Goal: Task Accomplishment & Management: Manage account settings

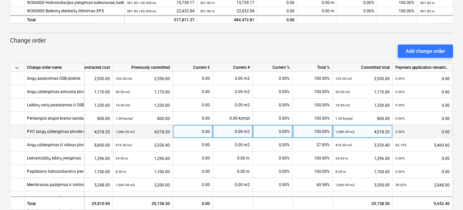
scroll to position [226, 0]
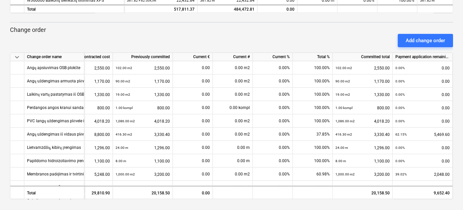
drag, startPoint x: 453, startPoint y: 129, endPoint x: 452, endPoint y: 153, distance: 23.3
click at [452, 153] on div "keyboard_arrow_down Change order name Contracted cost Previously committed Curr…" at bounding box center [231, 126] width 443 height 147
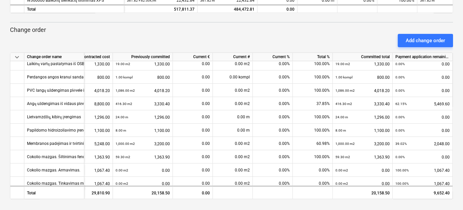
scroll to position [36, 46]
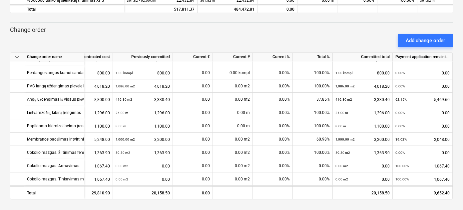
click at [259, 31] on div "Add change order" at bounding box center [231, 40] width 448 height 19
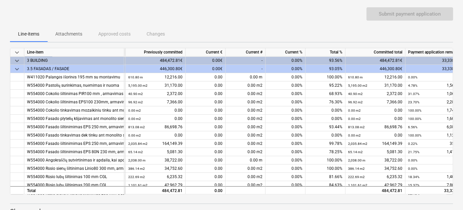
scroll to position [0, 75]
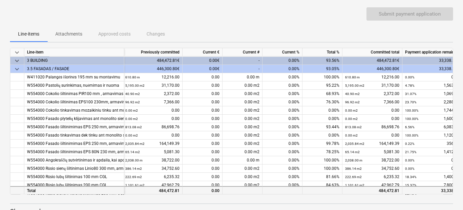
click at [381, 191] on div "484,472.81" at bounding box center [372, 190] width 60 height 8
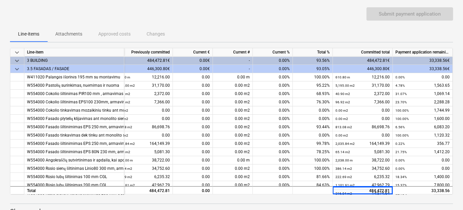
click at [318, 195] on div "keyboard_arrow_down Line-item Contracted cost Previously committed Current € Cu…" at bounding box center [231, 121] width 443 height 147
click at [310, 28] on div "Line-items Attachments Approved costs Changes" at bounding box center [231, 34] width 443 height 16
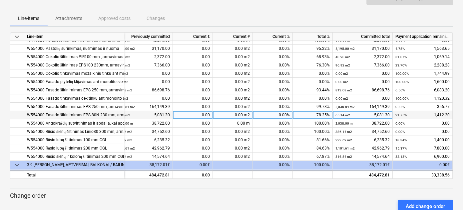
scroll to position [30, 86]
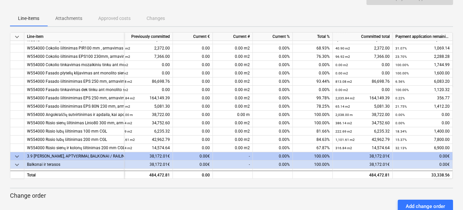
drag, startPoint x: 291, startPoint y: 179, endPoint x: 261, endPoint y: 181, distance: 29.7
click at [261, 181] on div "keyboard_arrow_down Line-item Contracted cost Previously committed Current € Cu…" at bounding box center [231, 199] width 443 height 334
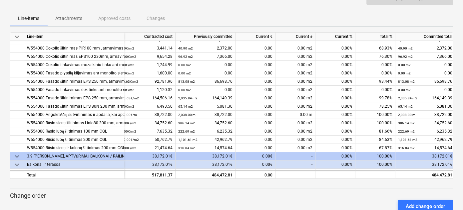
scroll to position [30, 0]
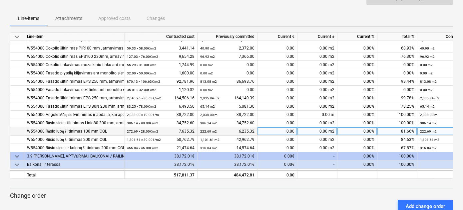
click at [208, 131] on small "222.69 m2" at bounding box center [208, 132] width 17 height 4
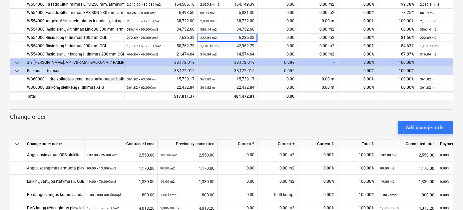
scroll to position [91, 0]
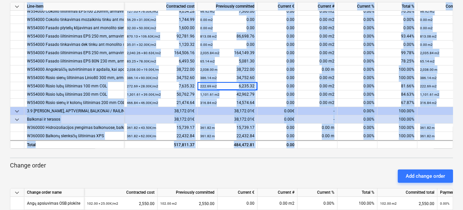
drag, startPoint x: 350, startPoint y: 147, endPoint x: 356, endPoint y: 148, distance: 6.4
click at [356, 148] on div "keyboard_arrow_down Line-item Contracted cost Previously committed Current € Cu…" at bounding box center [231, 75] width 443 height 147
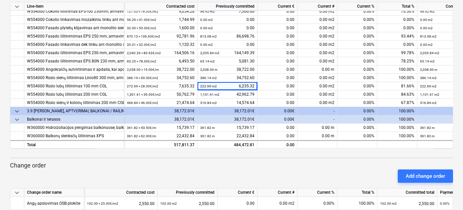
click at [355, 161] on div "keyboard_arrow_down Line-item Contracted cost Previously committed Current € Cu…" at bounding box center [231, 169] width 443 height 334
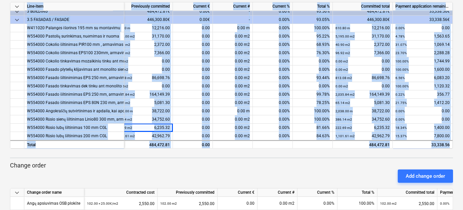
scroll to position [0, 3]
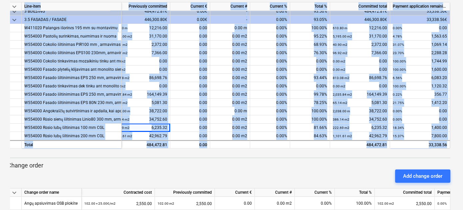
drag, startPoint x: 446, startPoint y: 145, endPoint x: 616, endPoint y: 99, distance: 176.7
click at [463, 99] on html "keyboard_arrow_down Status Confirmed at Company Contract name Commit as Date Cu…" at bounding box center [231, 14] width 463 height 210
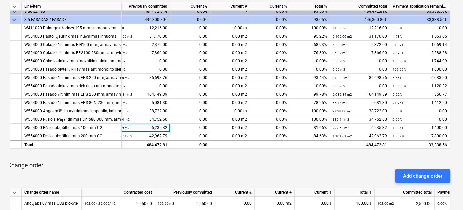
click at [221, 168] on div "Add change order" at bounding box center [229, 176] width 448 height 19
